Goal: Communication & Community: Share content

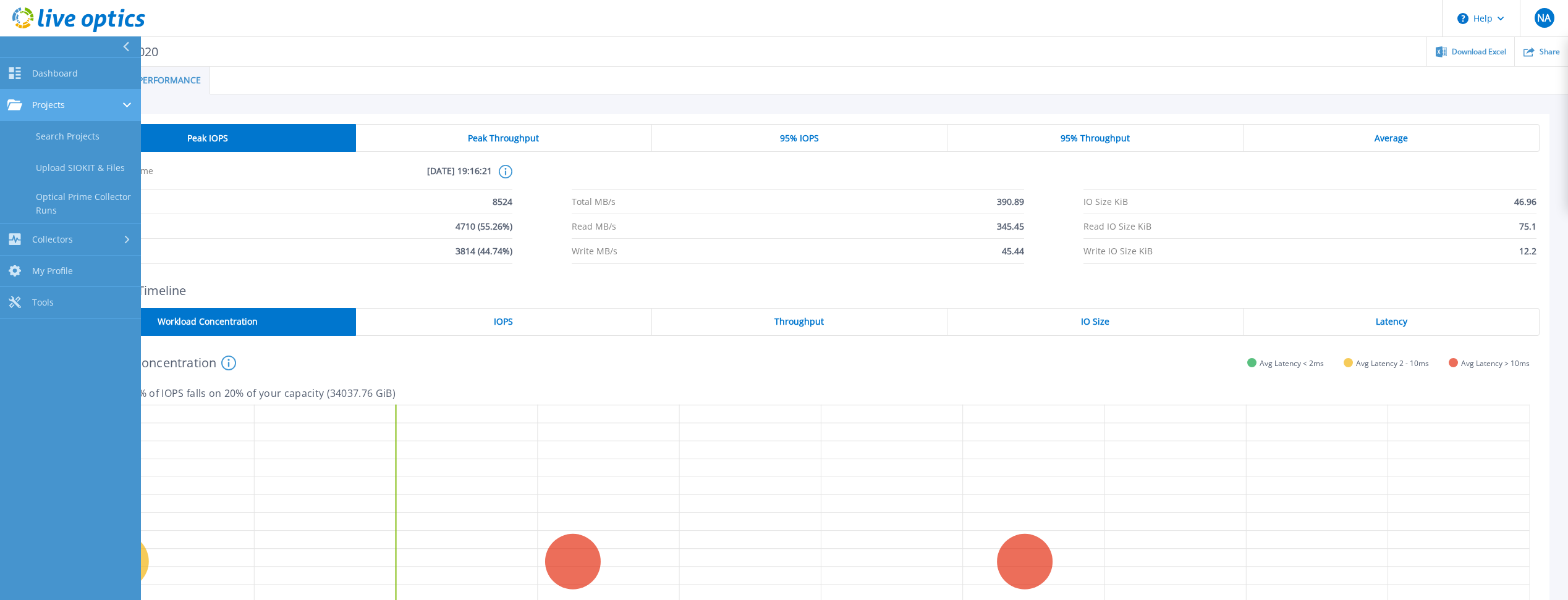
click at [83, 116] on link "Projects Projects" at bounding box center [70, 105] width 141 height 32
click at [76, 113] on link "Projects Projects" at bounding box center [70, 105] width 141 height 32
click at [71, 130] on link "Search Projects" at bounding box center [70, 137] width 141 height 32
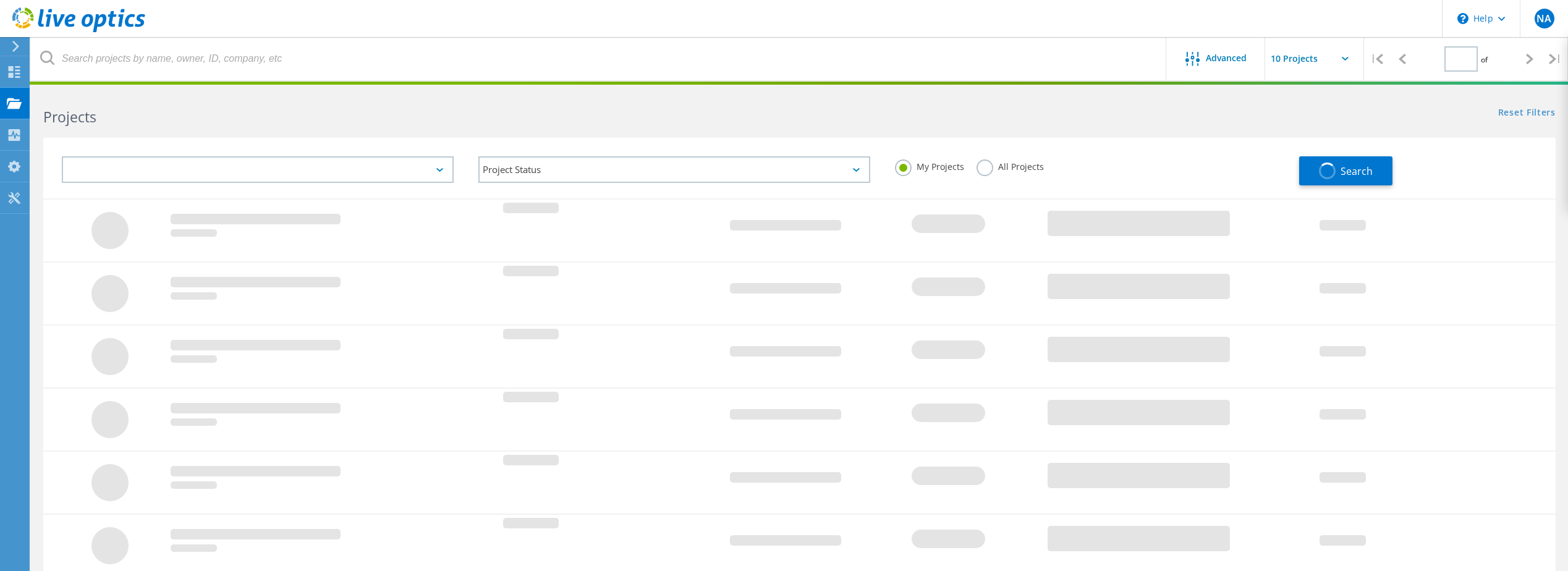
type input "1"
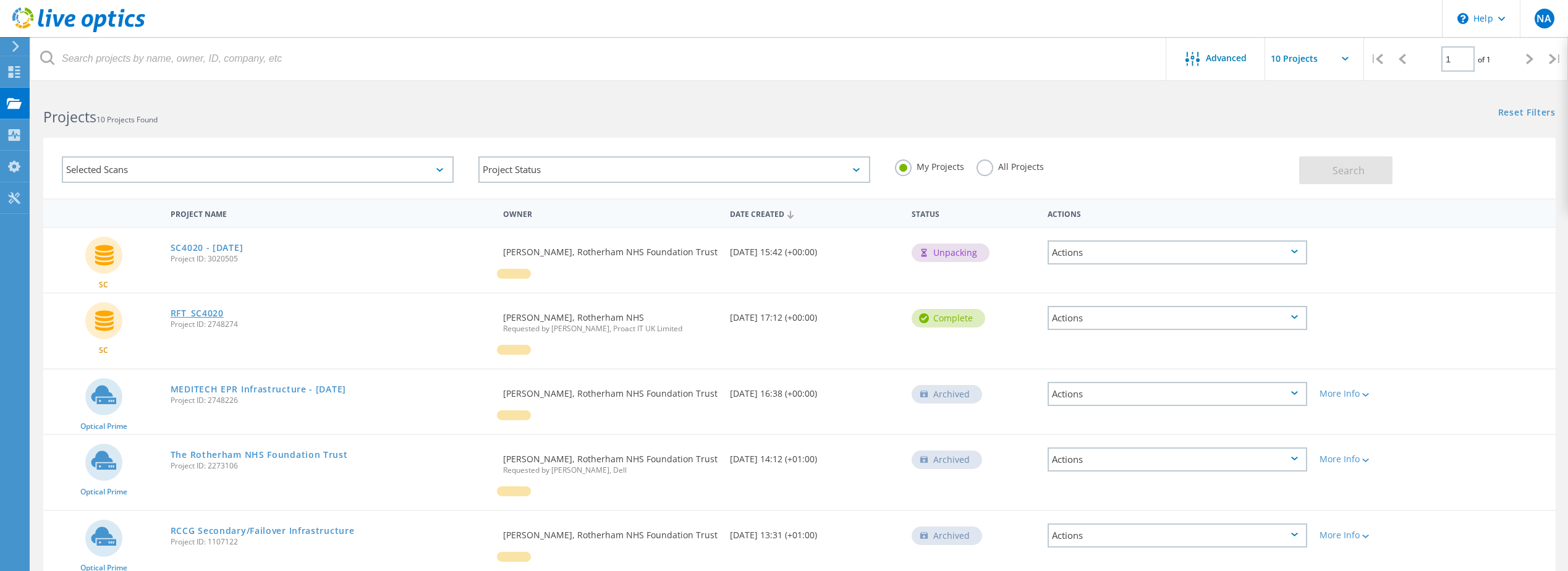
click at [183, 313] on link "RFT_SC4020" at bounding box center [197, 313] width 53 height 9
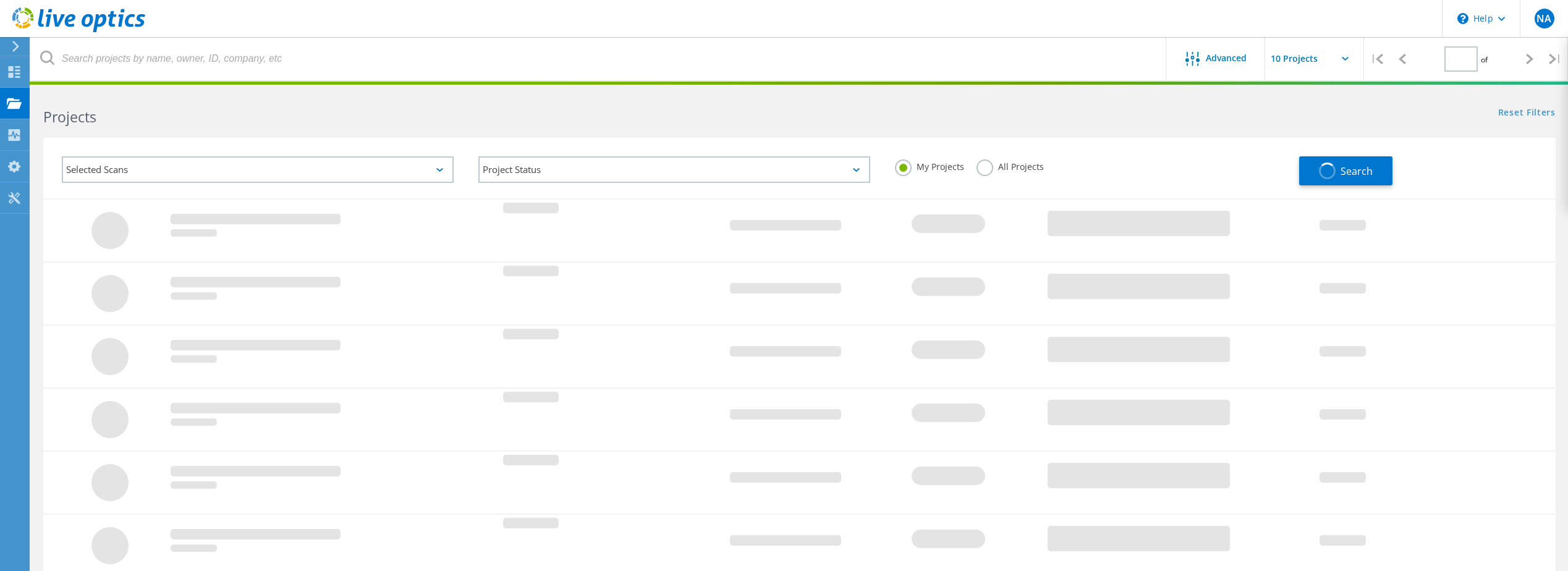
type input "1"
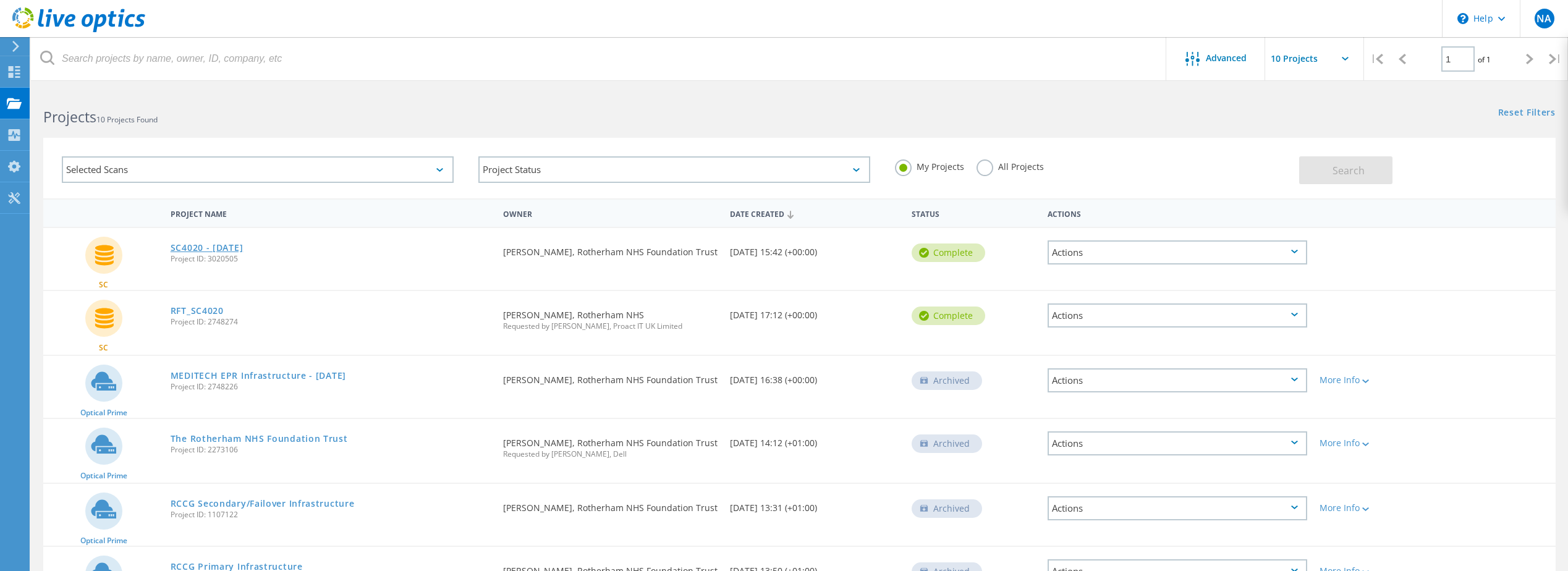
click at [232, 243] on link "SC4020 - [DATE]" at bounding box center [207, 248] width 73 height 9
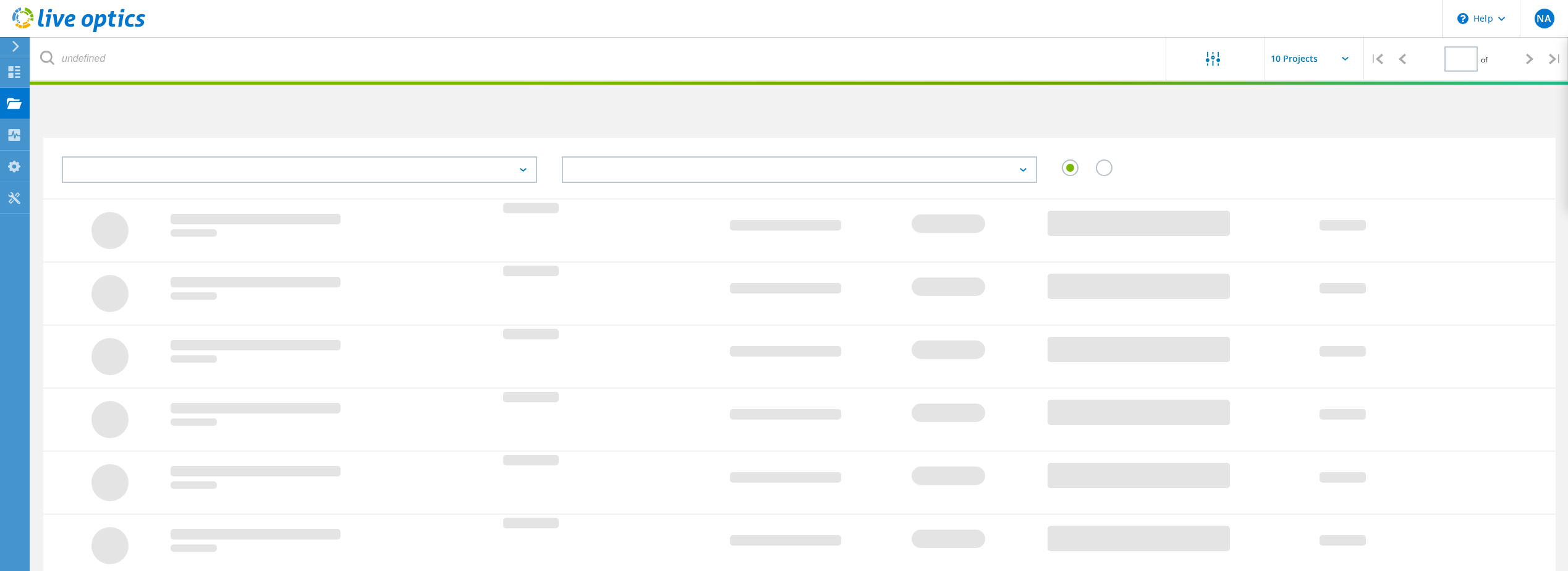
type input "1"
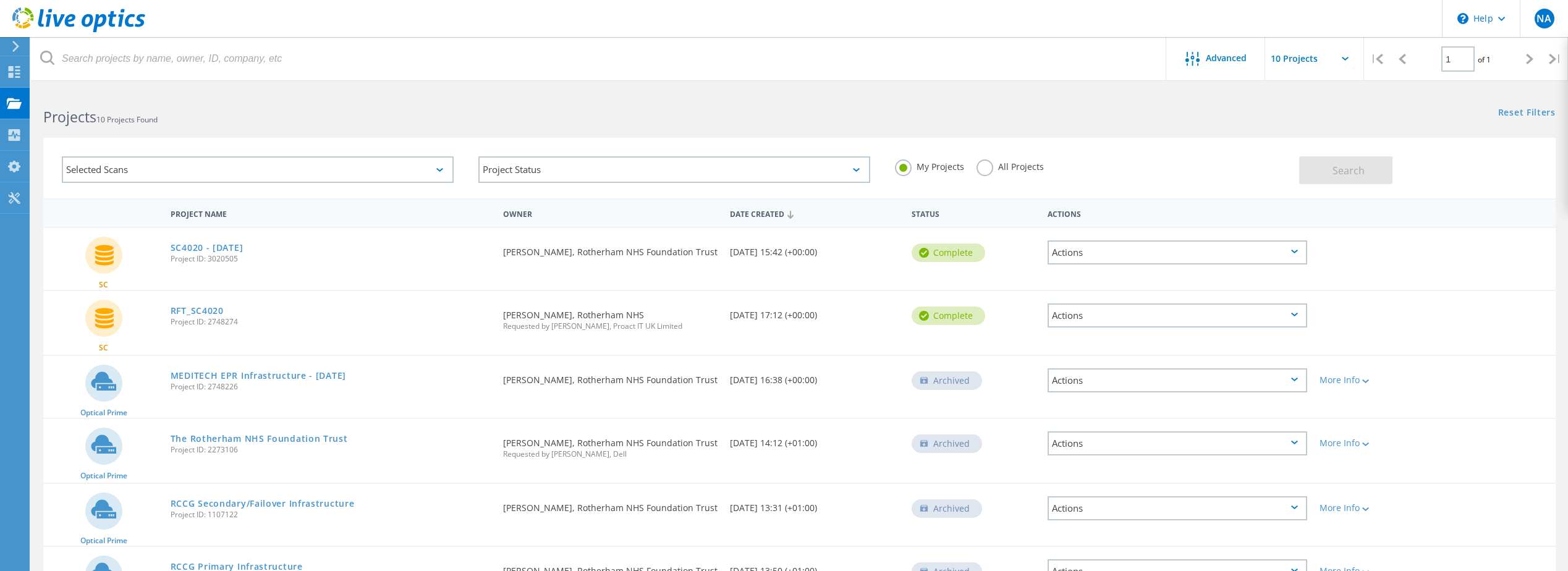
click at [1061, 249] on div "Actions" at bounding box center [1177, 252] width 259 height 24
click at [1114, 235] on div "Project Details" at bounding box center [1178, 234] width 257 height 19
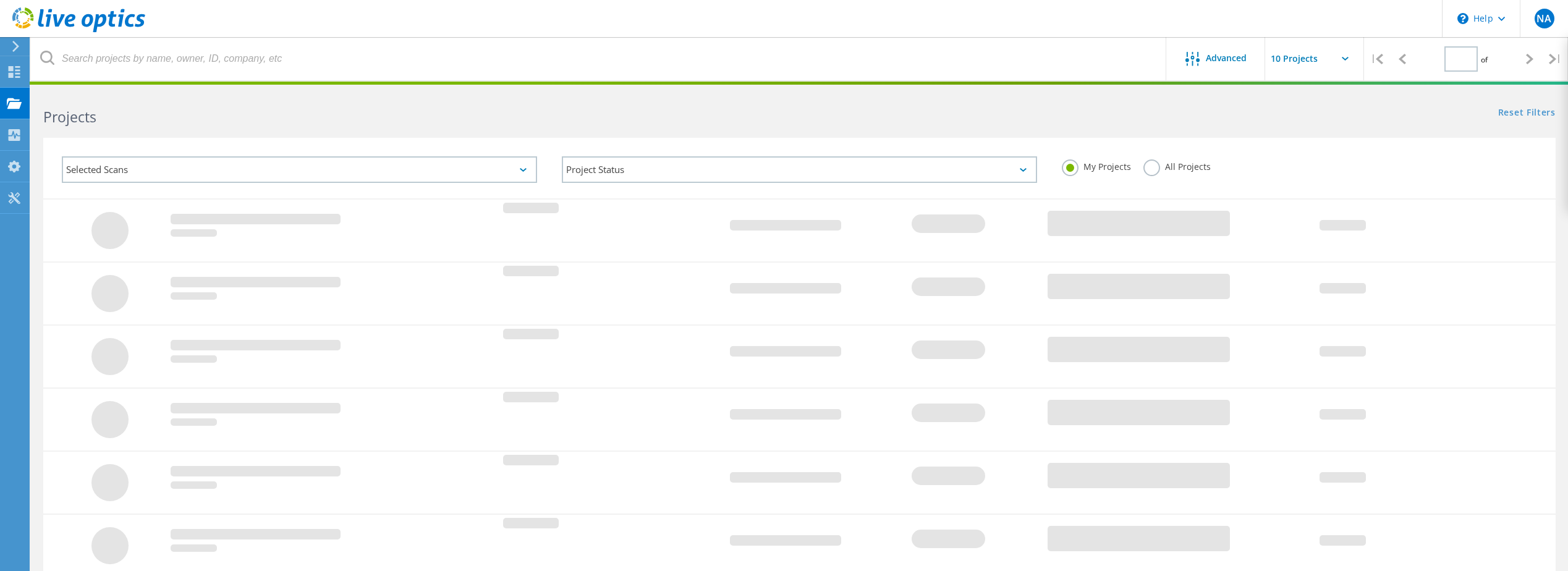
type input "1"
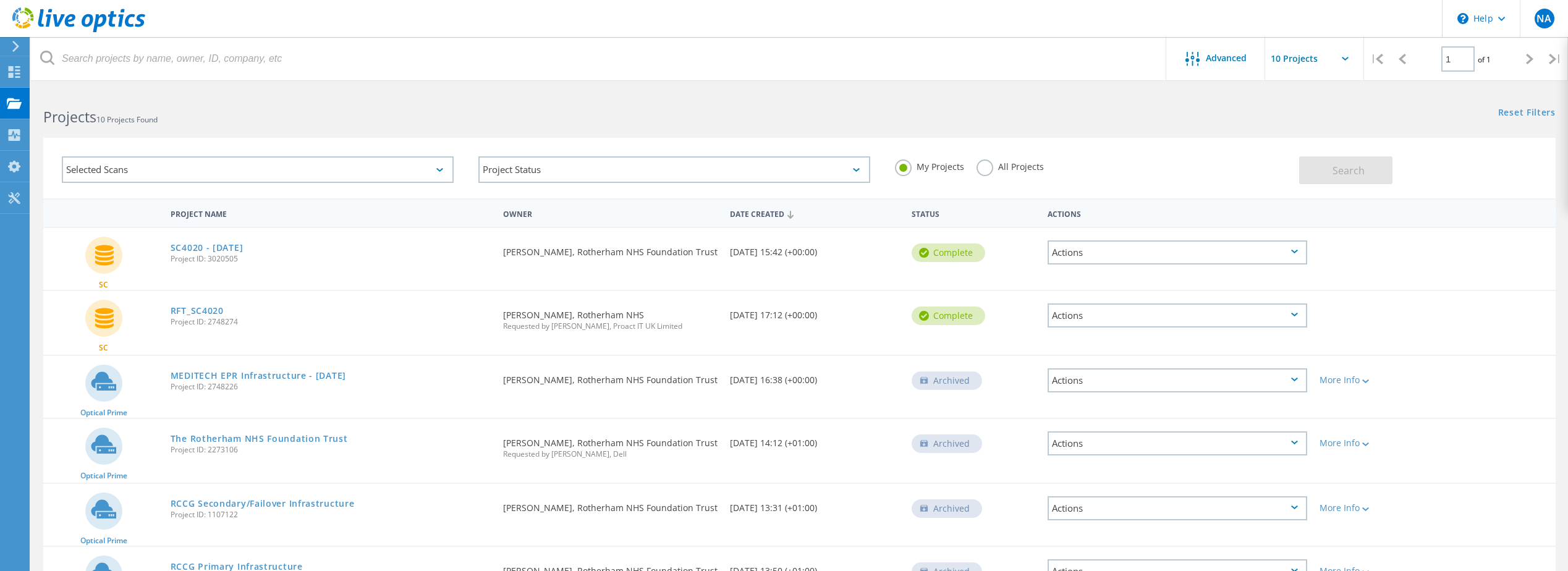
click at [1290, 252] on div "Actions" at bounding box center [1177, 252] width 259 height 24
click at [1122, 276] on div "Delete" at bounding box center [1178, 272] width 257 height 19
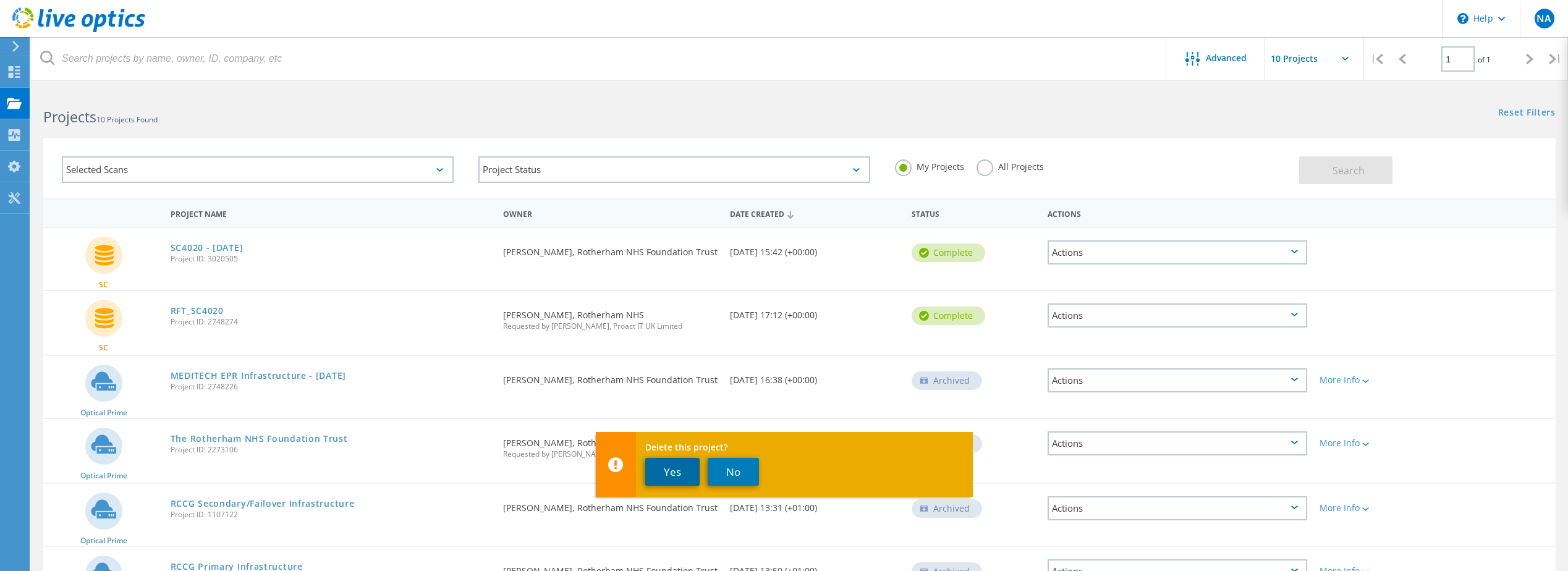
click at [664, 482] on button "Yes" at bounding box center [672, 471] width 54 height 27
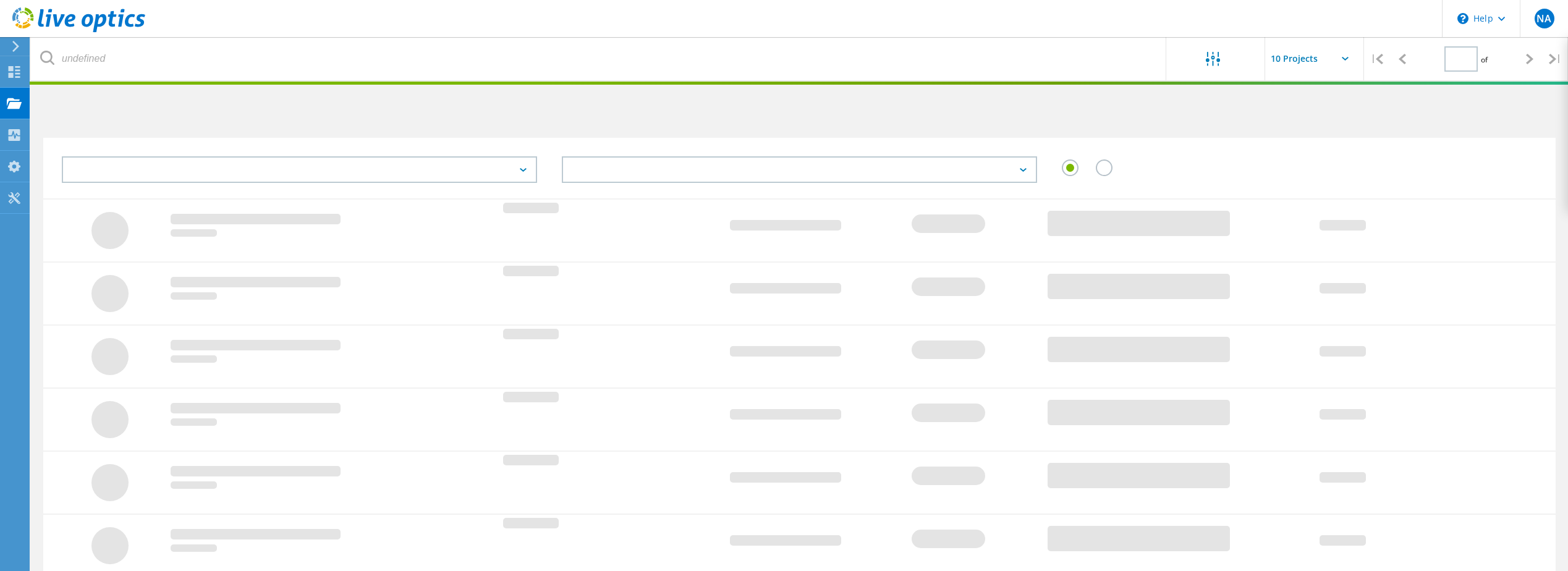
type input "1"
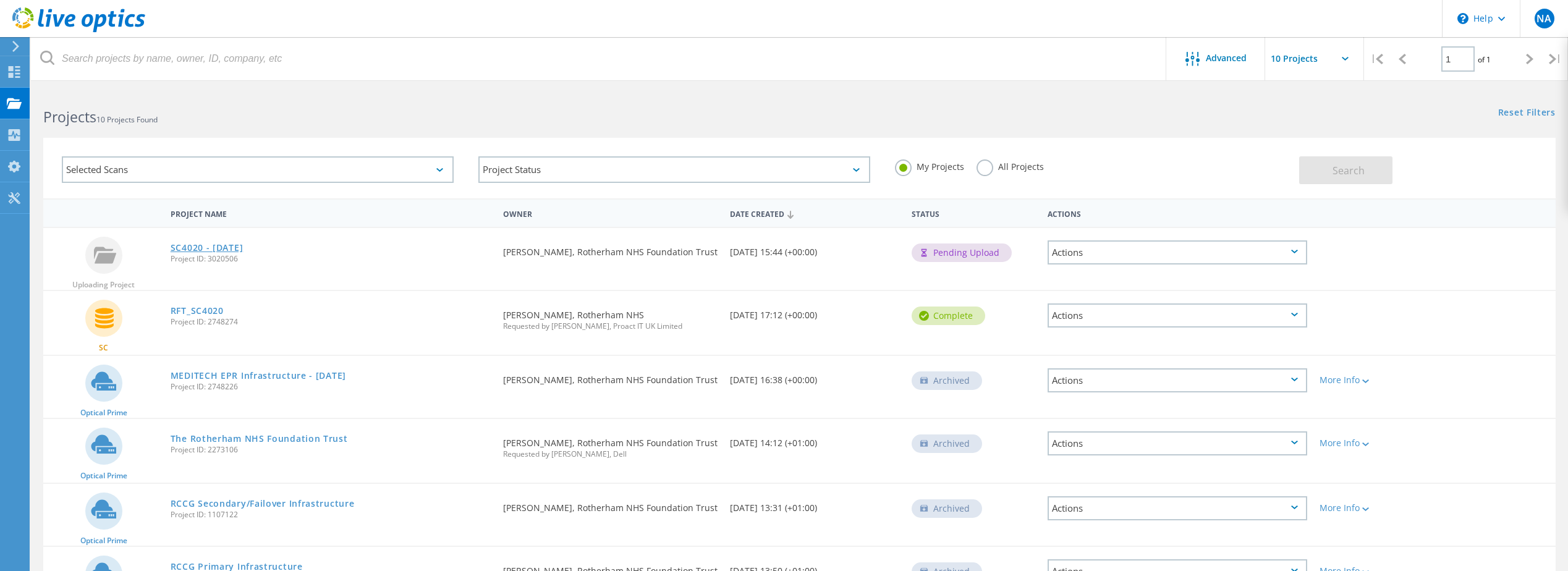
click at [243, 249] on link "SC4020 - [DATE]" at bounding box center [207, 248] width 73 height 9
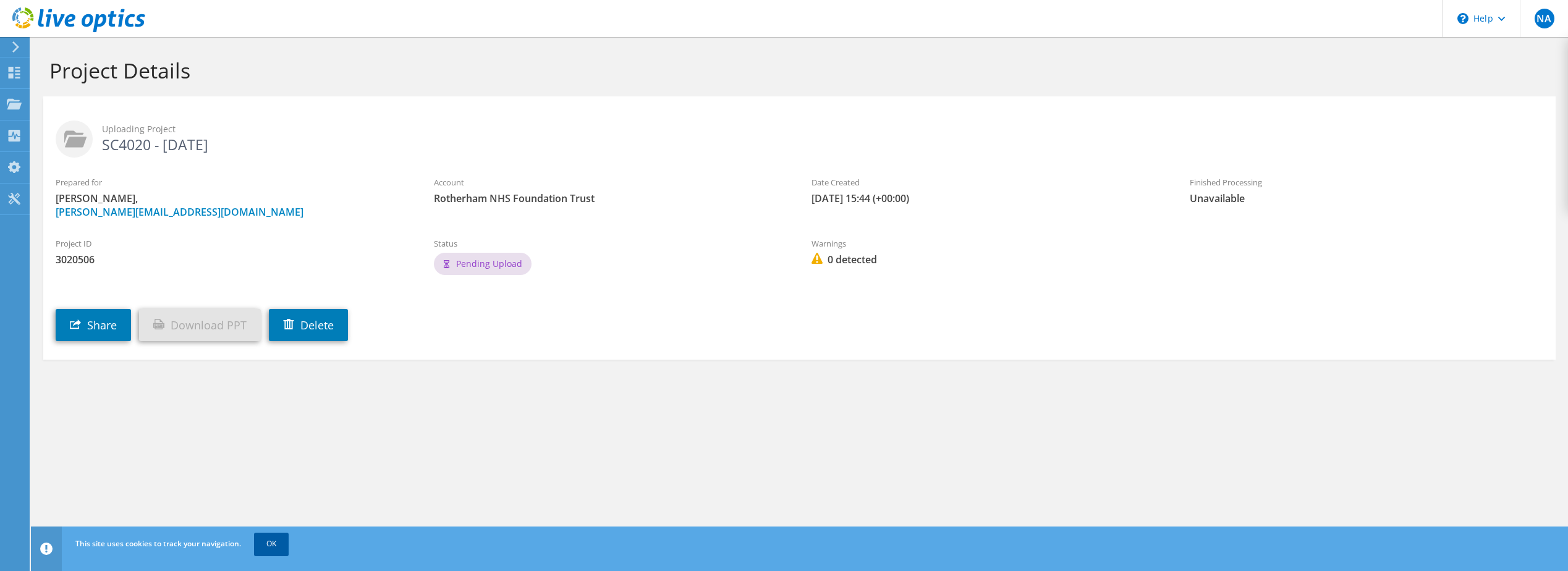
click at [275, 539] on link "OK" at bounding box center [271, 544] width 35 height 22
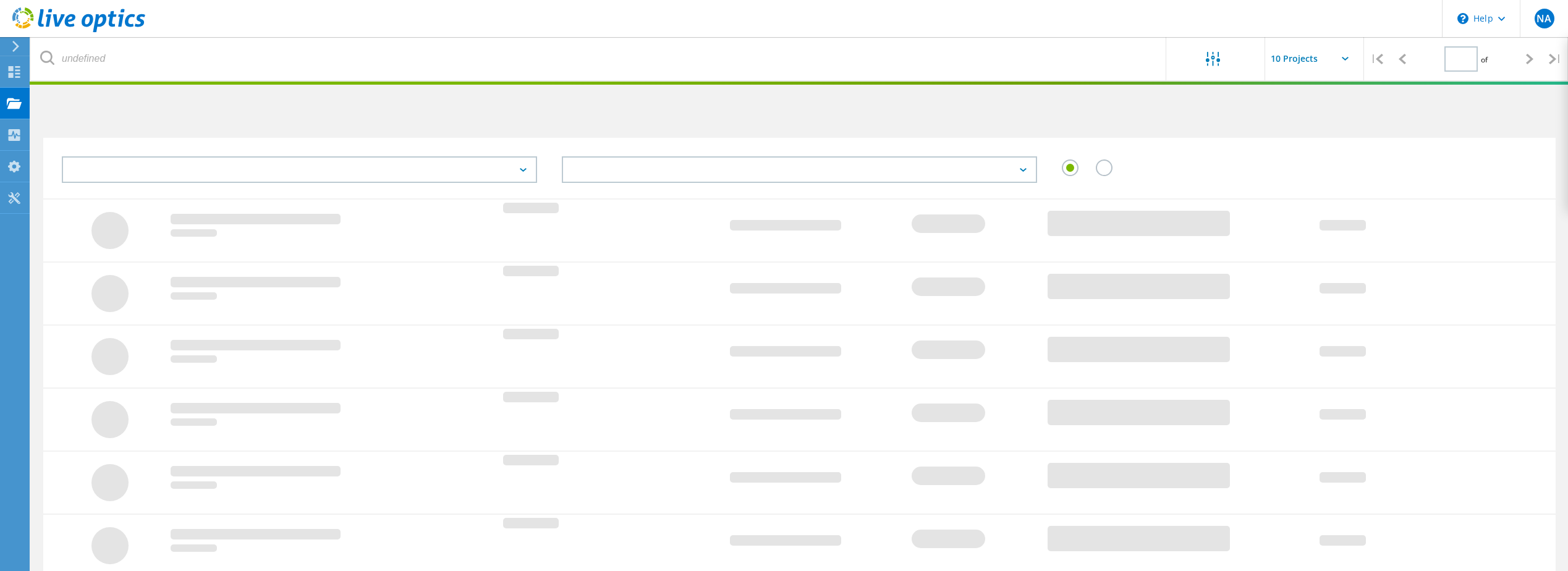
type input "1"
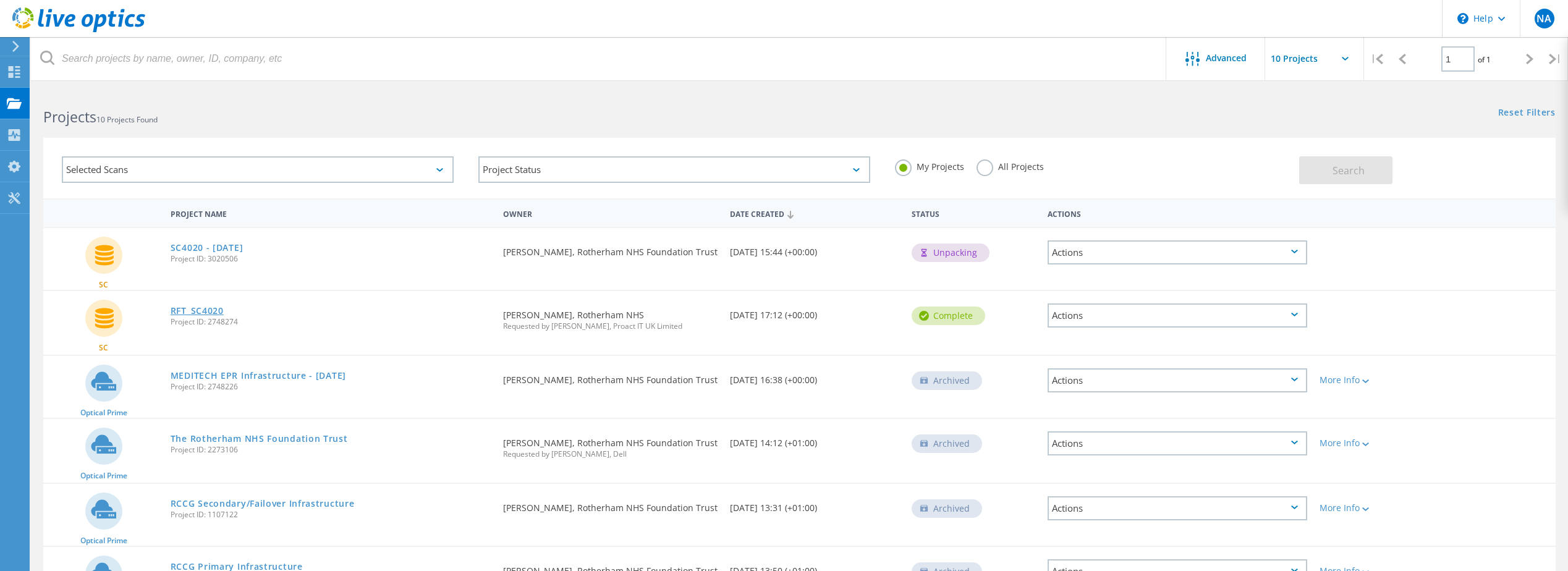
click at [191, 314] on link "RFT_SC4020" at bounding box center [197, 311] width 53 height 9
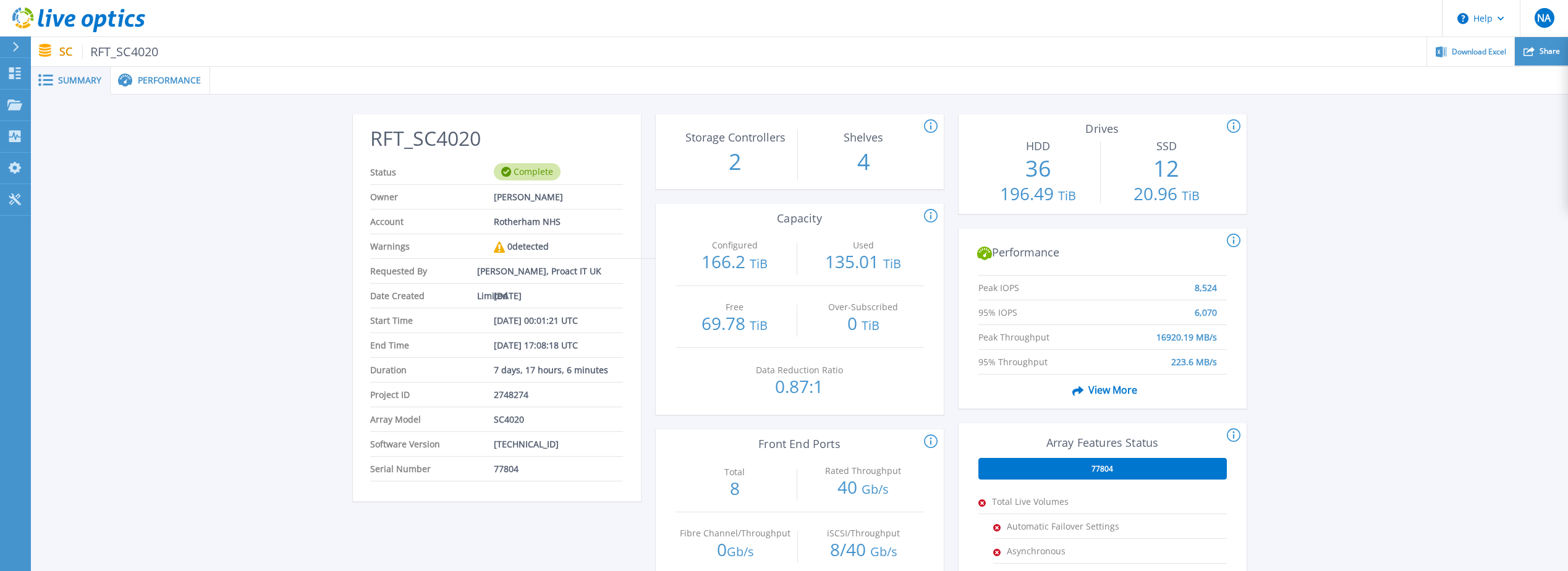
click at [1533, 52] on icon at bounding box center [1529, 51] width 12 height 12
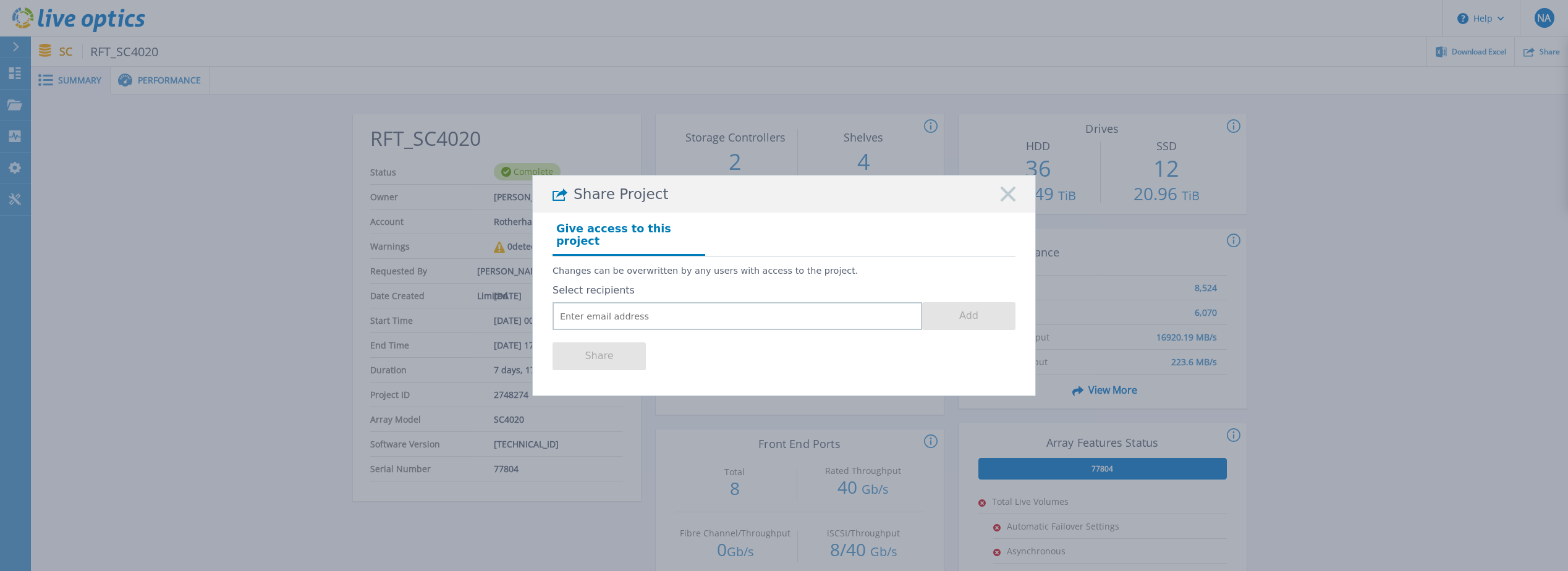
click at [611, 236] on h4 "Give access to this project" at bounding box center [629, 237] width 152 height 37
click at [1006, 202] on rect at bounding box center [1008, 194] width 16 height 16
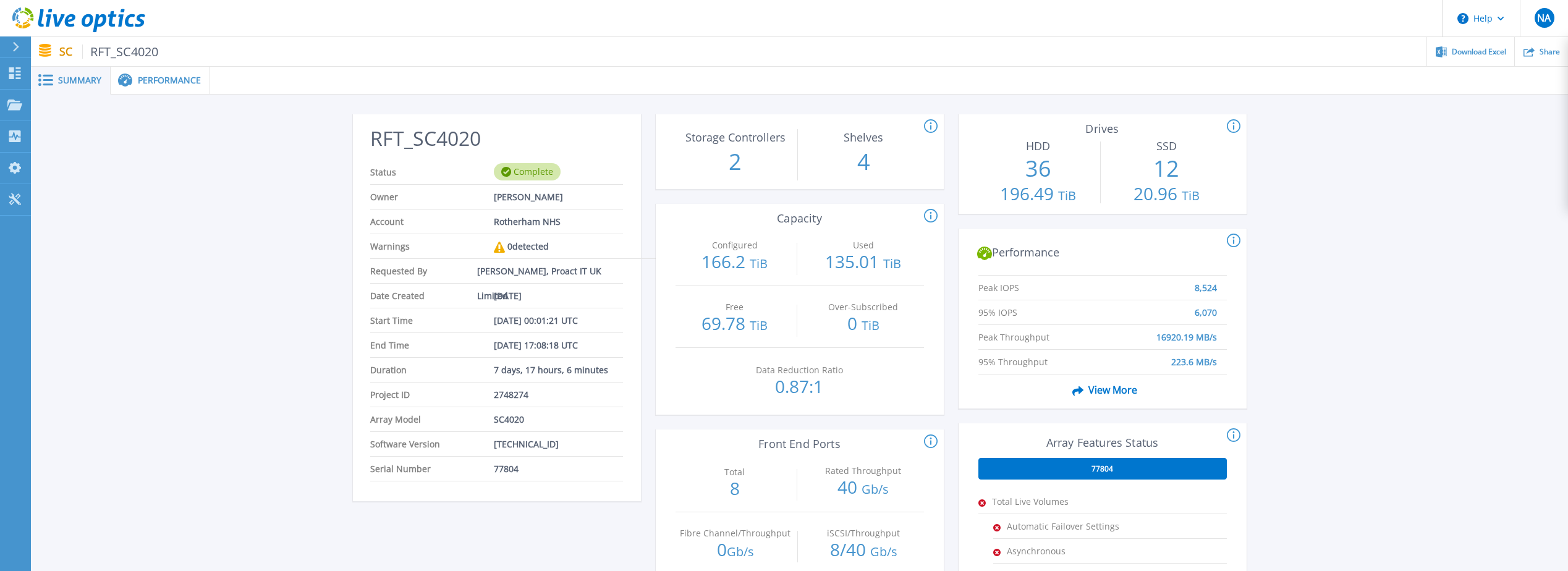
click at [162, 77] on span "Performance" at bounding box center [169, 81] width 63 height 9
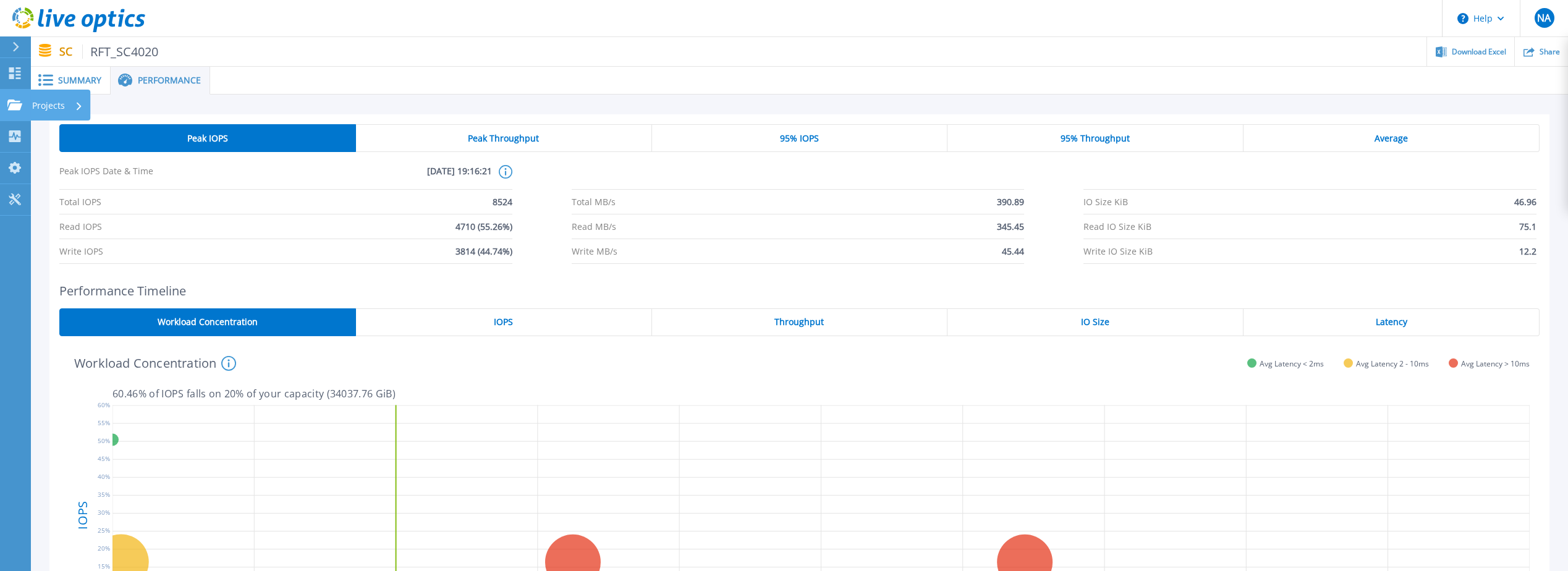
click at [26, 104] on link "Projects Projects" at bounding box center [15, 105] width 31 height 32
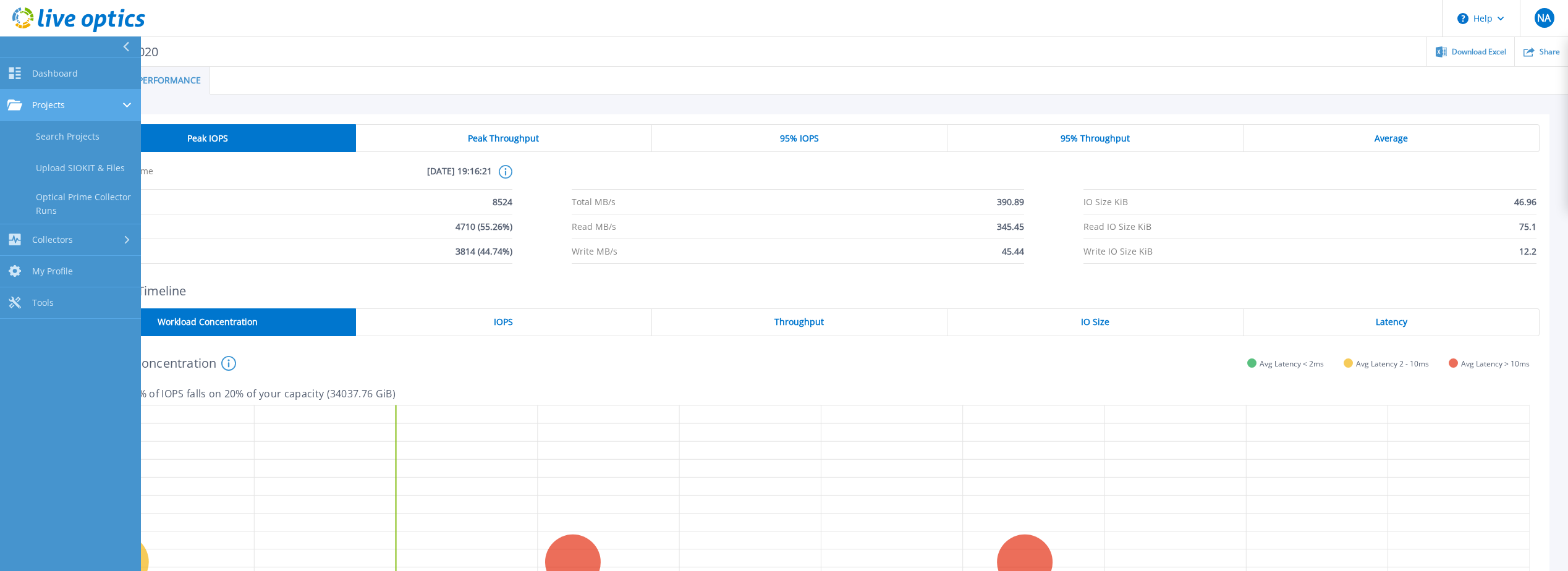
click at [73, 105] on div "Projects" at bounding box center [70, 104] width 126 height 12
click at [66, 112] on link "Projects Projects" at bounding box center [70, 105] width 141 height 32
click at [65, 143] on link "Search Projects" at bounding box center [70, 137] width 141 height 32
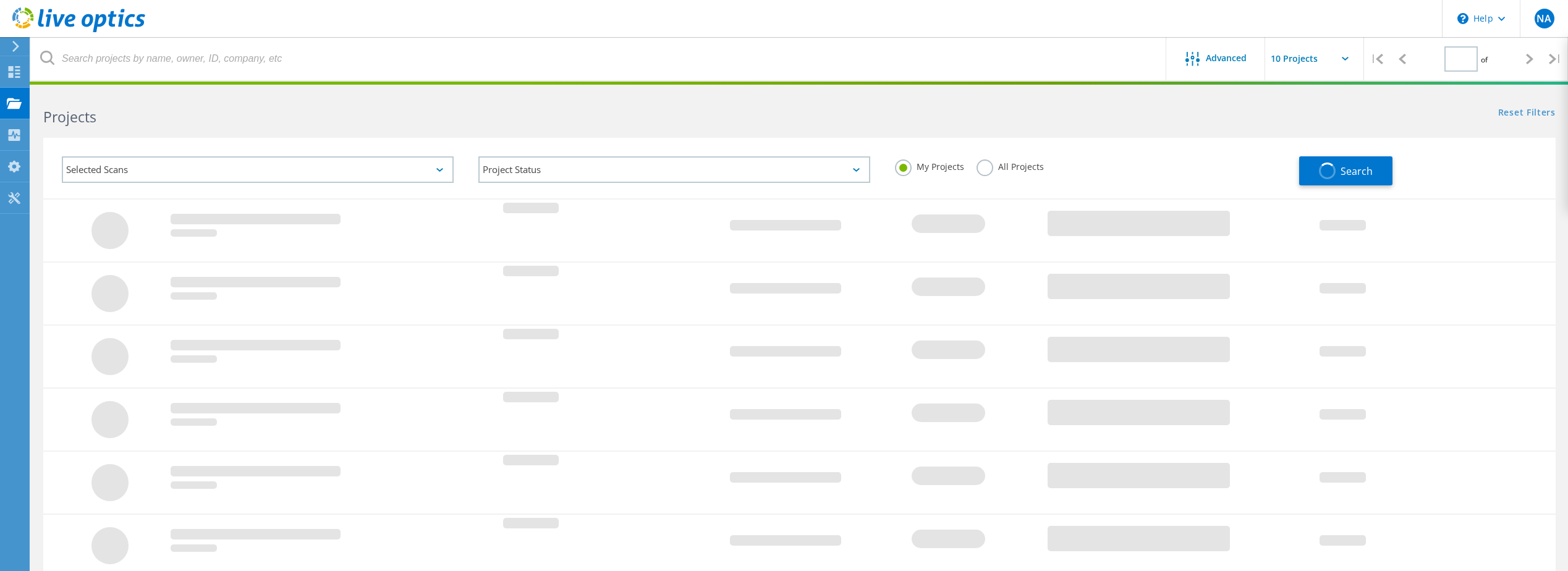
type input "1"
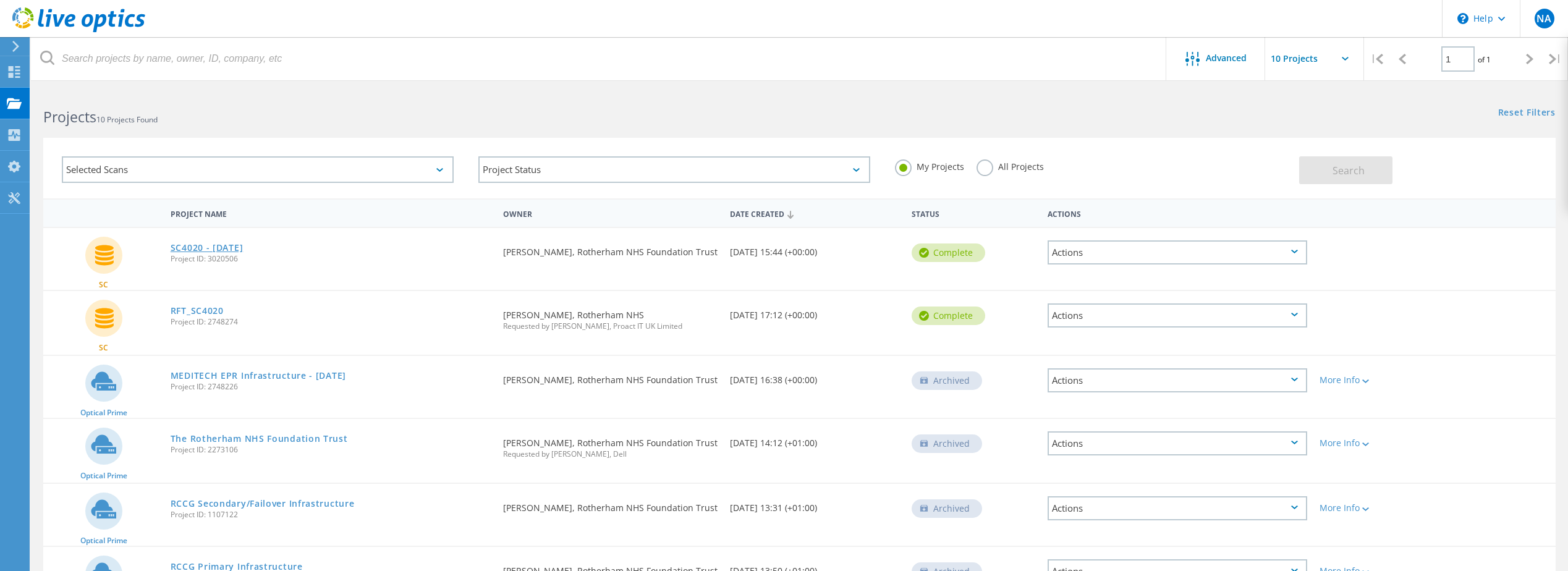
click at [214, 249] on link "SC4020 - [DATE]" at bounding box center [207, 248] width 73 height 9
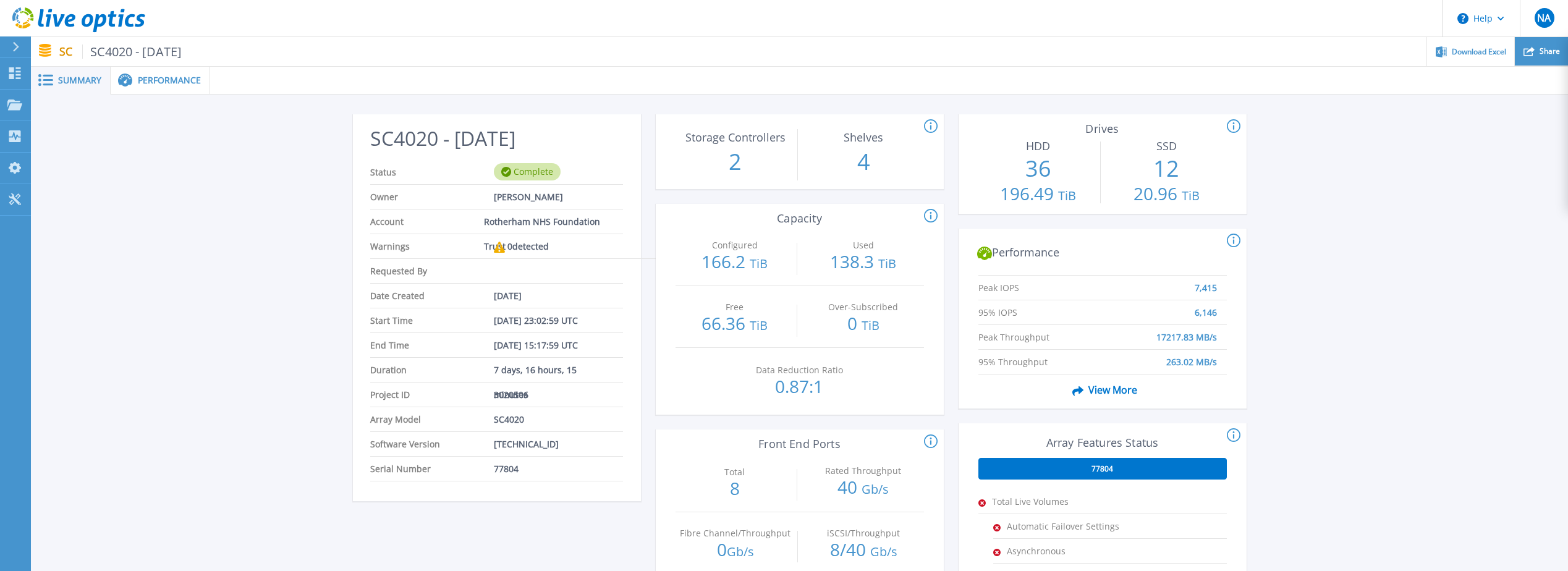
click at [1530, 55] on icon at bounding box center [1529, 51] width 12 height 9
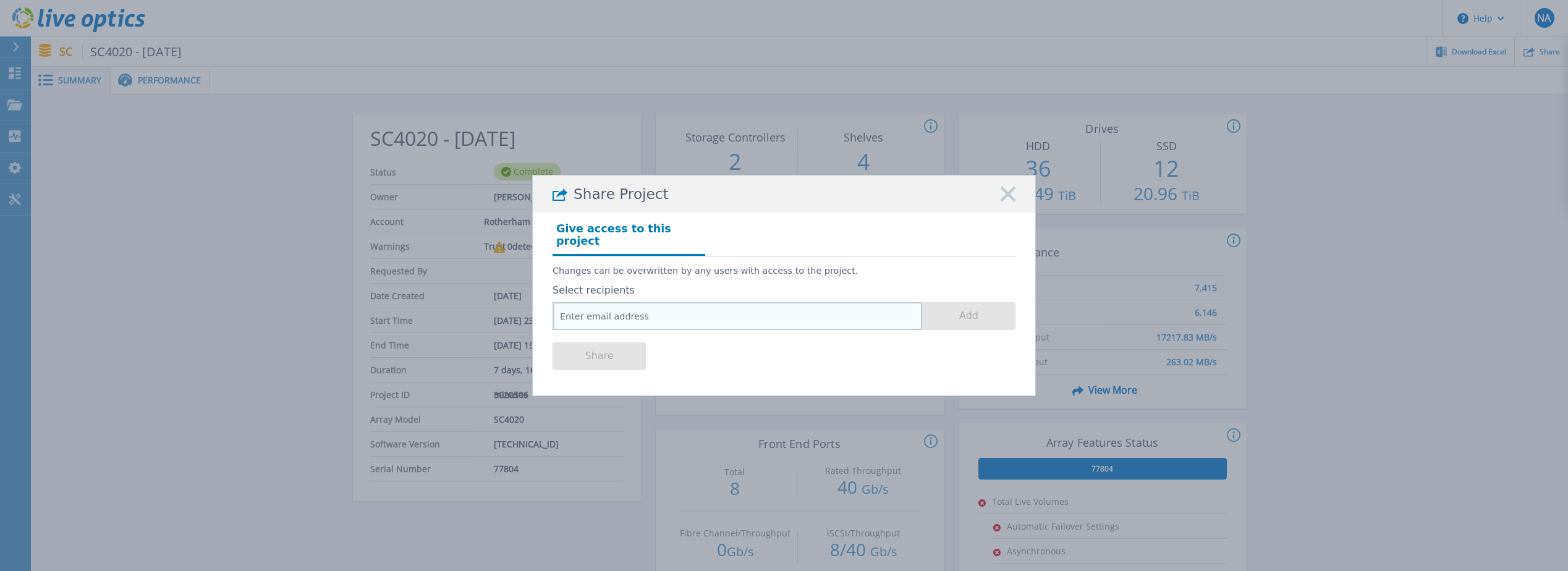
click at [695, 305] on input "email" at bounding box center [737, 315] width 369 height 27
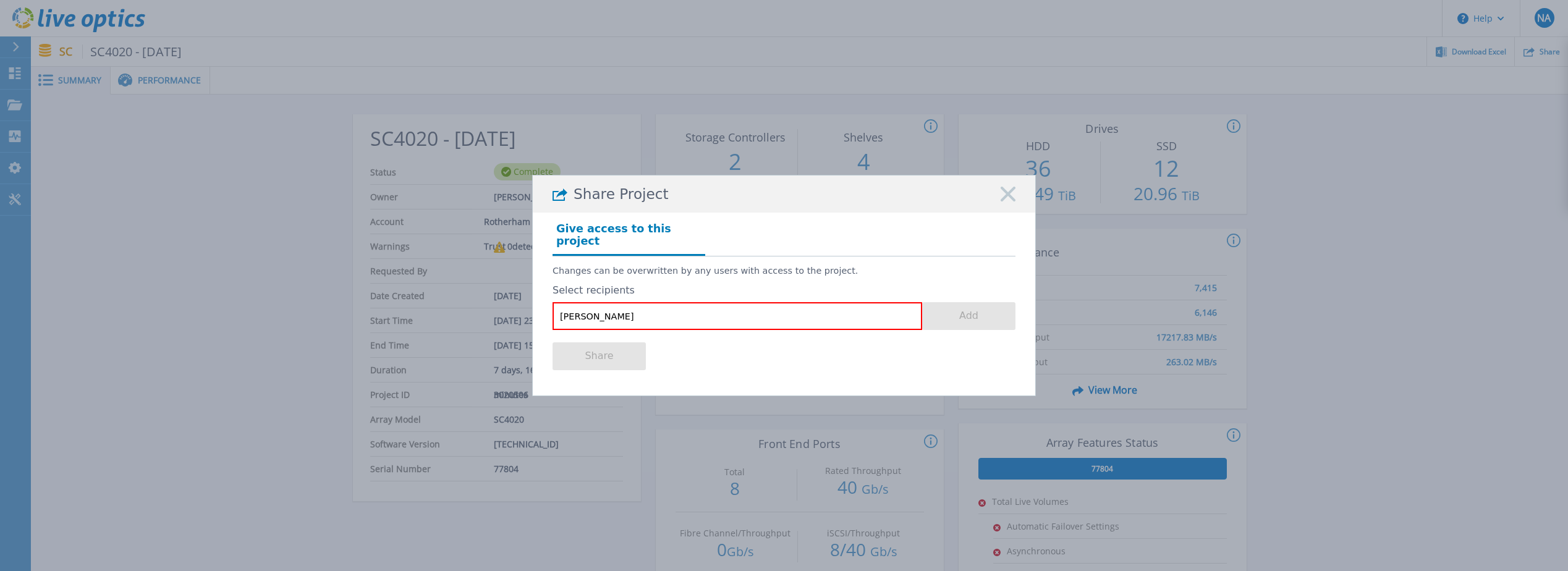
drag, startPoint x: 1306, startPoint y: 62, endPoint x: 1274, endPoint y: 89, distance: 41.9
click at [1306, 62] on div "Share Project Give access to this project Changes can be overwritten by any use…" at bounding box center [784, 285] width 1568 height 571
drag, startPoint x: 627, startPoint y: 312, endPoint x: 523, endPoint y: 308, distance: 104.1
click at [524, 308] on div "Share Project Give access to this project Changes can be overwritten by any use…" at bounding box center [784, 285] width 1568 height 571
type input "[PERSON_NAME][EMAIL_ADDRESS][PERSON_NAME][DOMAIN_NAME]"
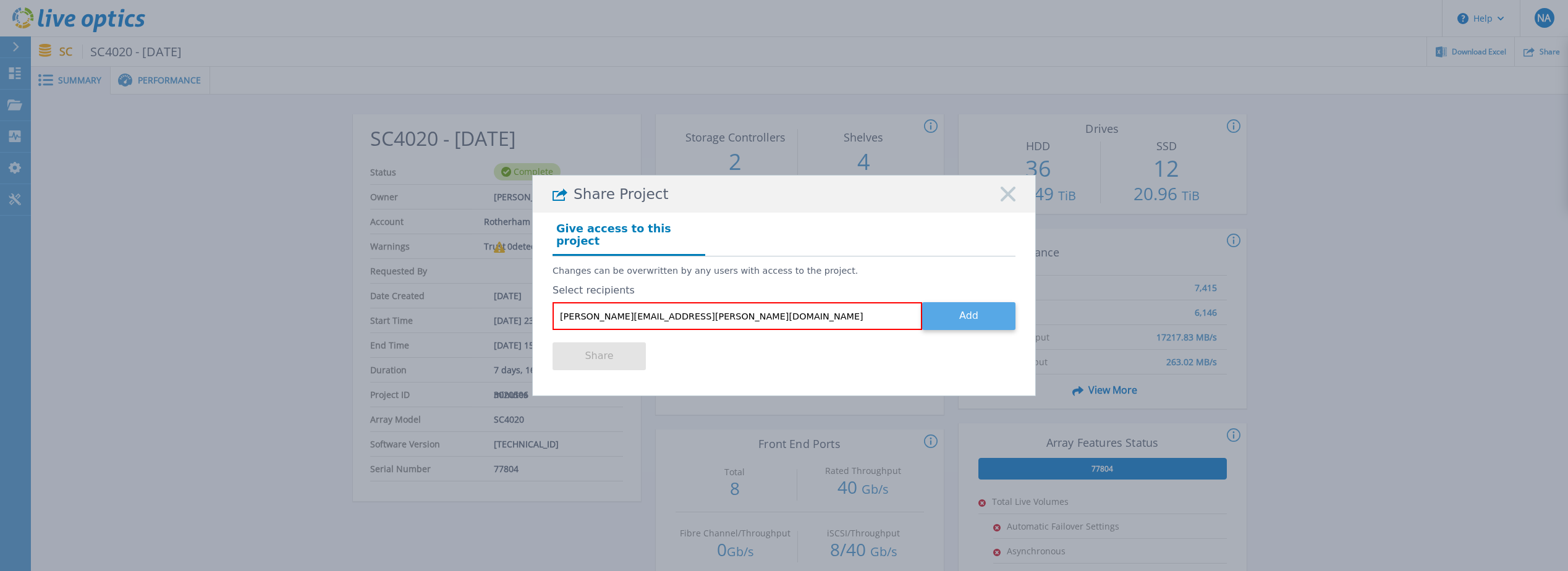
click at [966, 308] on button "Add" at bounding box center [968, 315] width 93 height 27
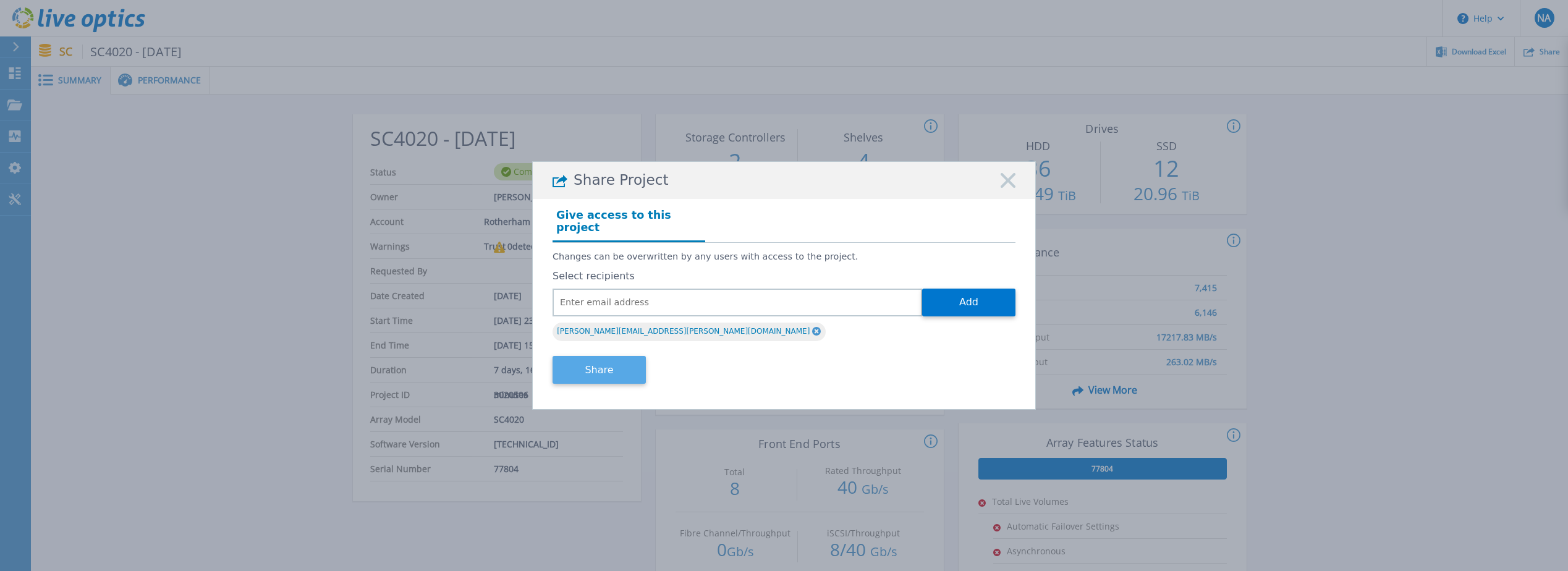
click at [599, 367] on button "Share" at bounding box center [599, 369] width 93 height 27
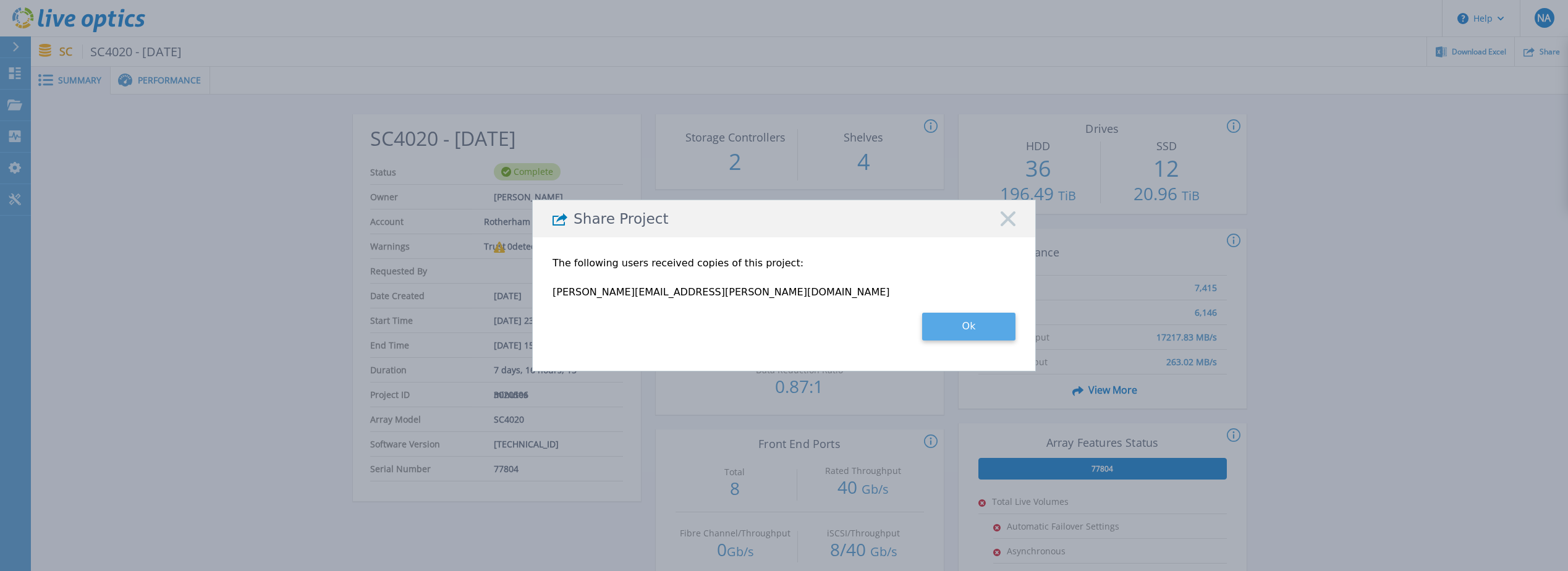
click at [978, 327] on button "Ok" at bounding box center [968, 326] width 93 height 27
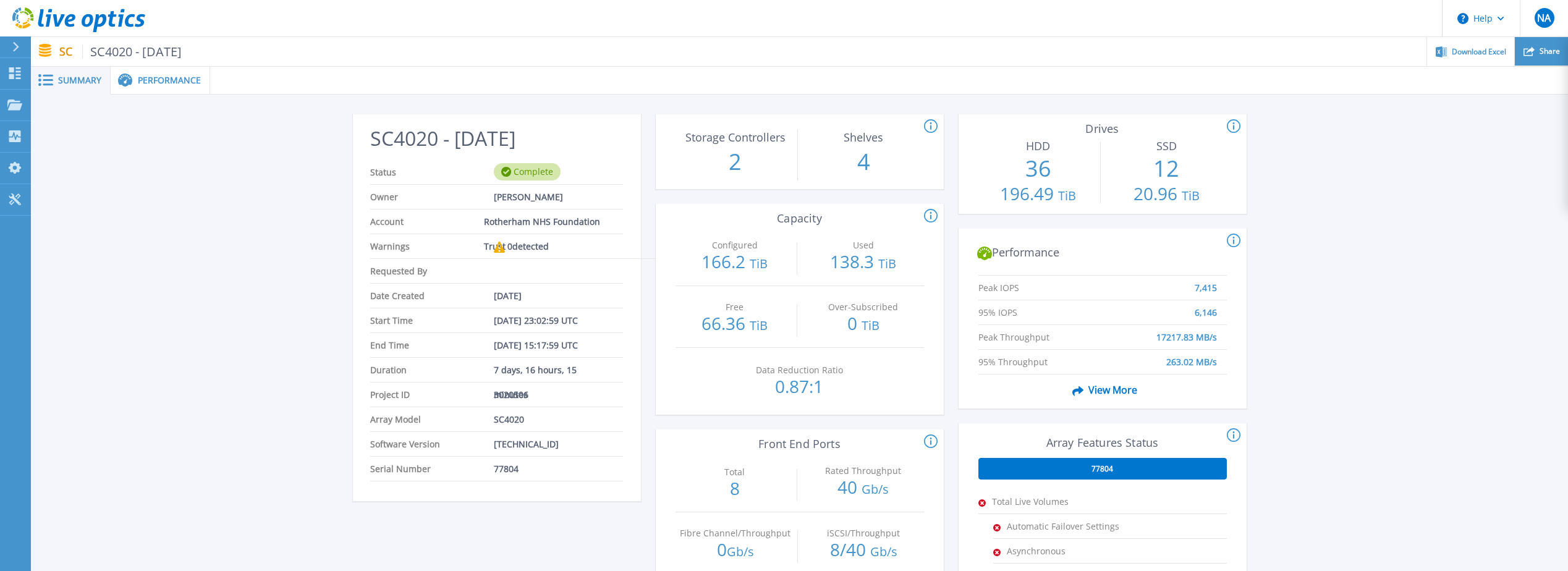
click at [1544, 52] on span "Share" at bounding box center [1549, 51] width 20 height 7
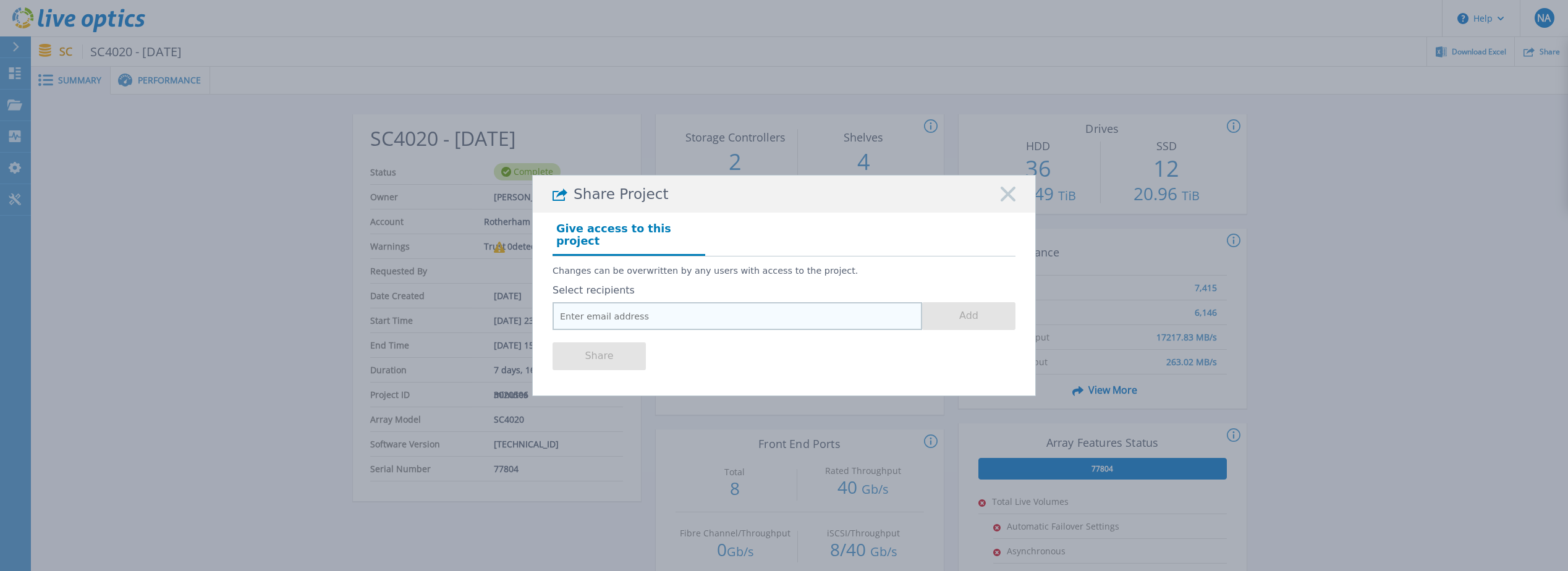
click at [823, 313] on input "email" at bounding box center [737, 315] width 369 height 27
paste input "[PERSON_NAME][EMAIL_ADDRESS][DOMAIN_NAME]"
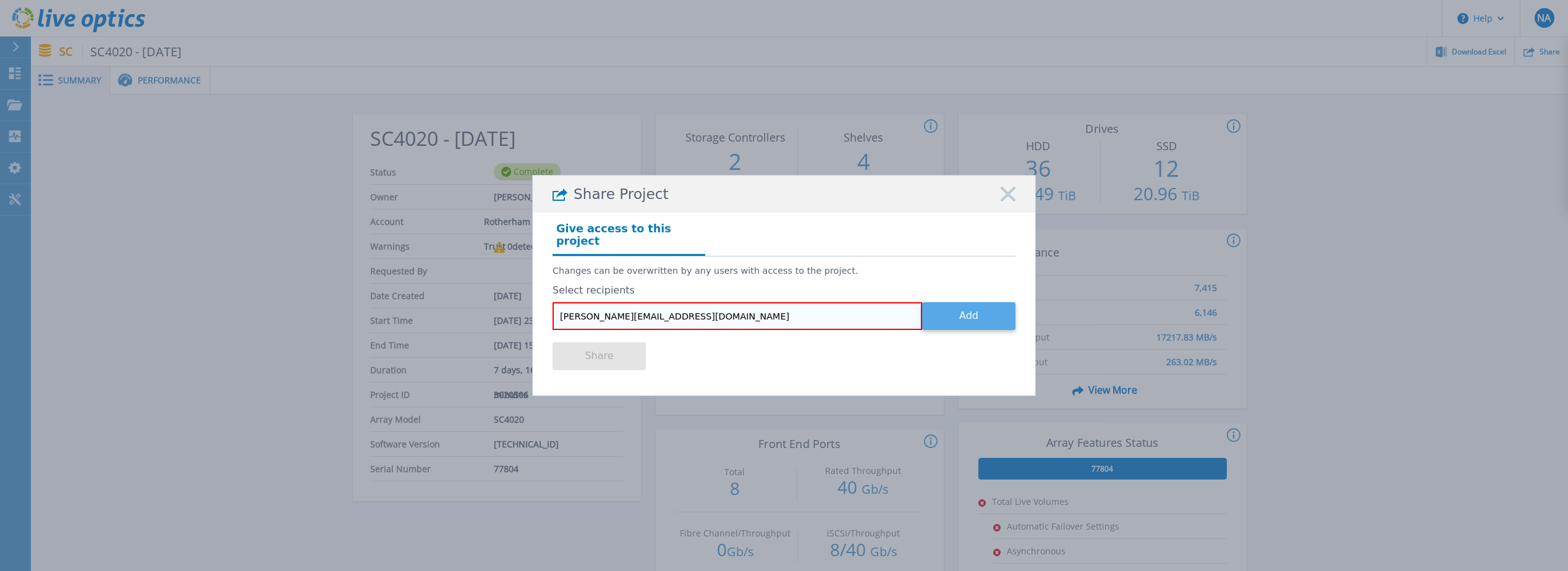
type input "[PERSON_NAME][EMAIL_ADDRESS][DOMAIN_NAME]"
click at [1001, 302] on button "Add" at bounding box center [968, 315] width 93 height 27
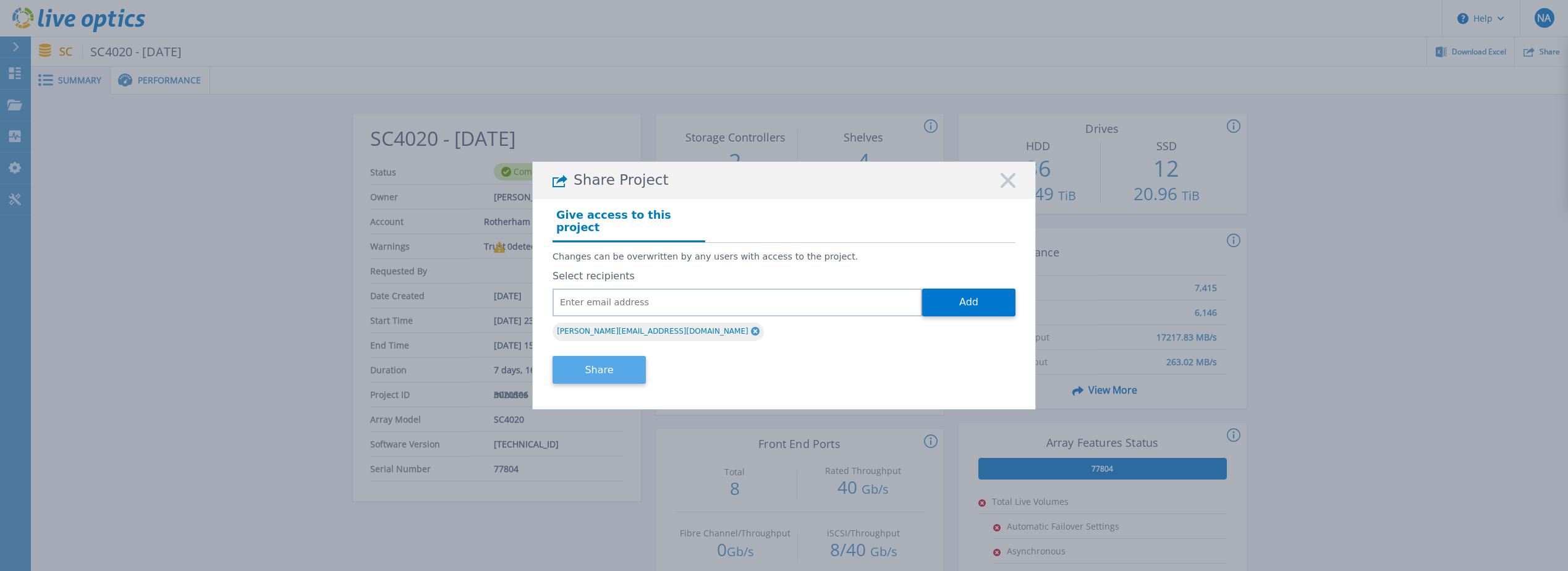
click at [620, 367] on button "Share" at bounding box center [599, 369] width 93 height 27
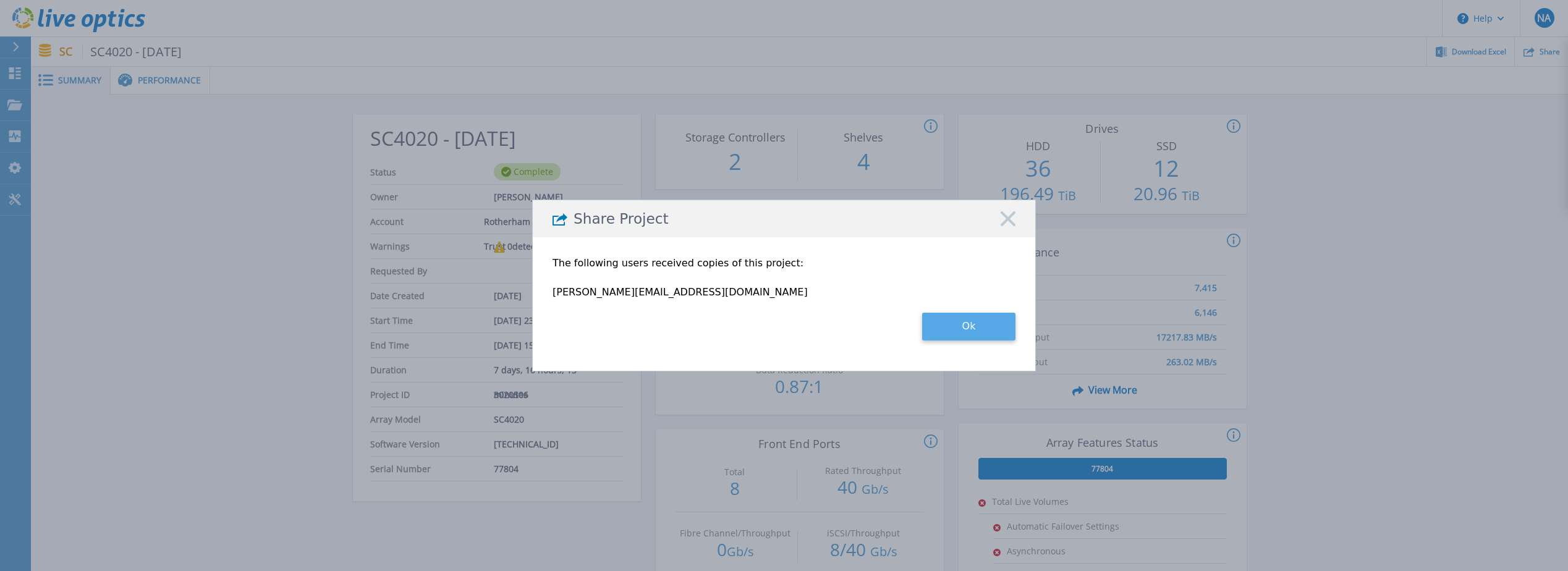
click at [962, 314] on button "Ok" at bounding box center [968, 326] width 93 height 27
